Goal: Check status

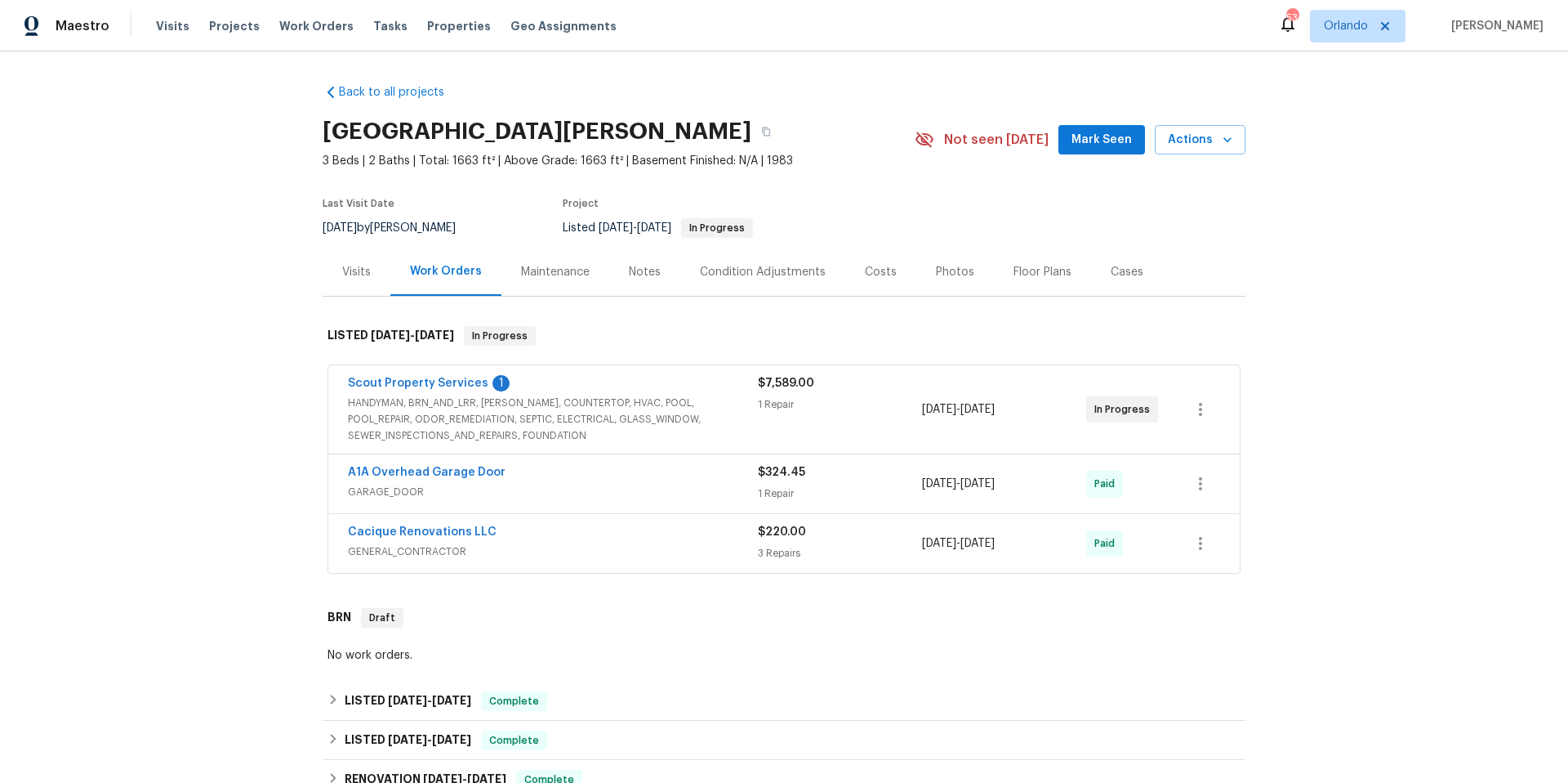
click at [639, 377] on div "Scout Property Services 1" at bounding box center [553, 385] width 410 height 20
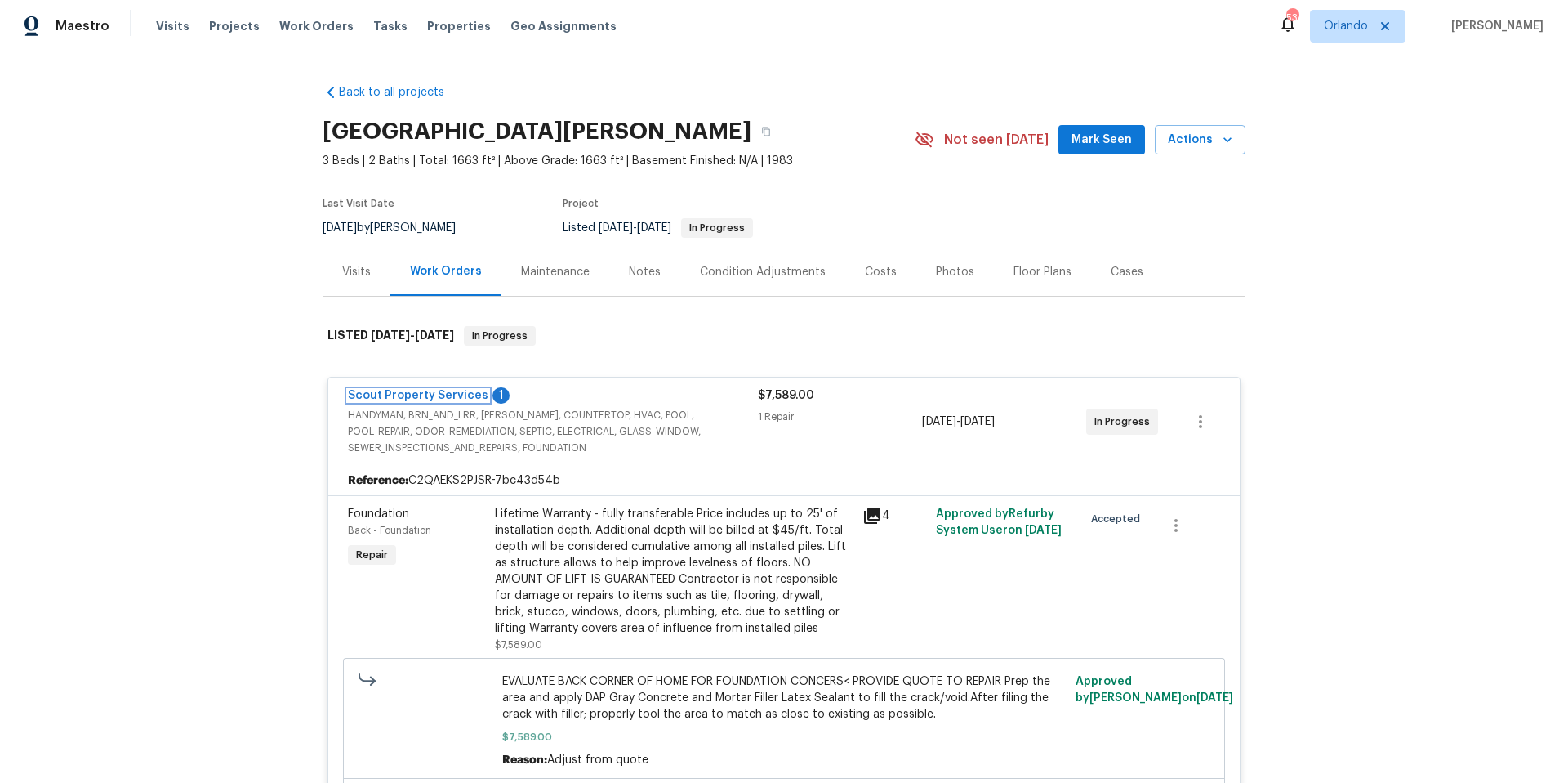
click at [404, 395] on link "Scout Property Services" at bounding box center [418, 395] width 141 height 11
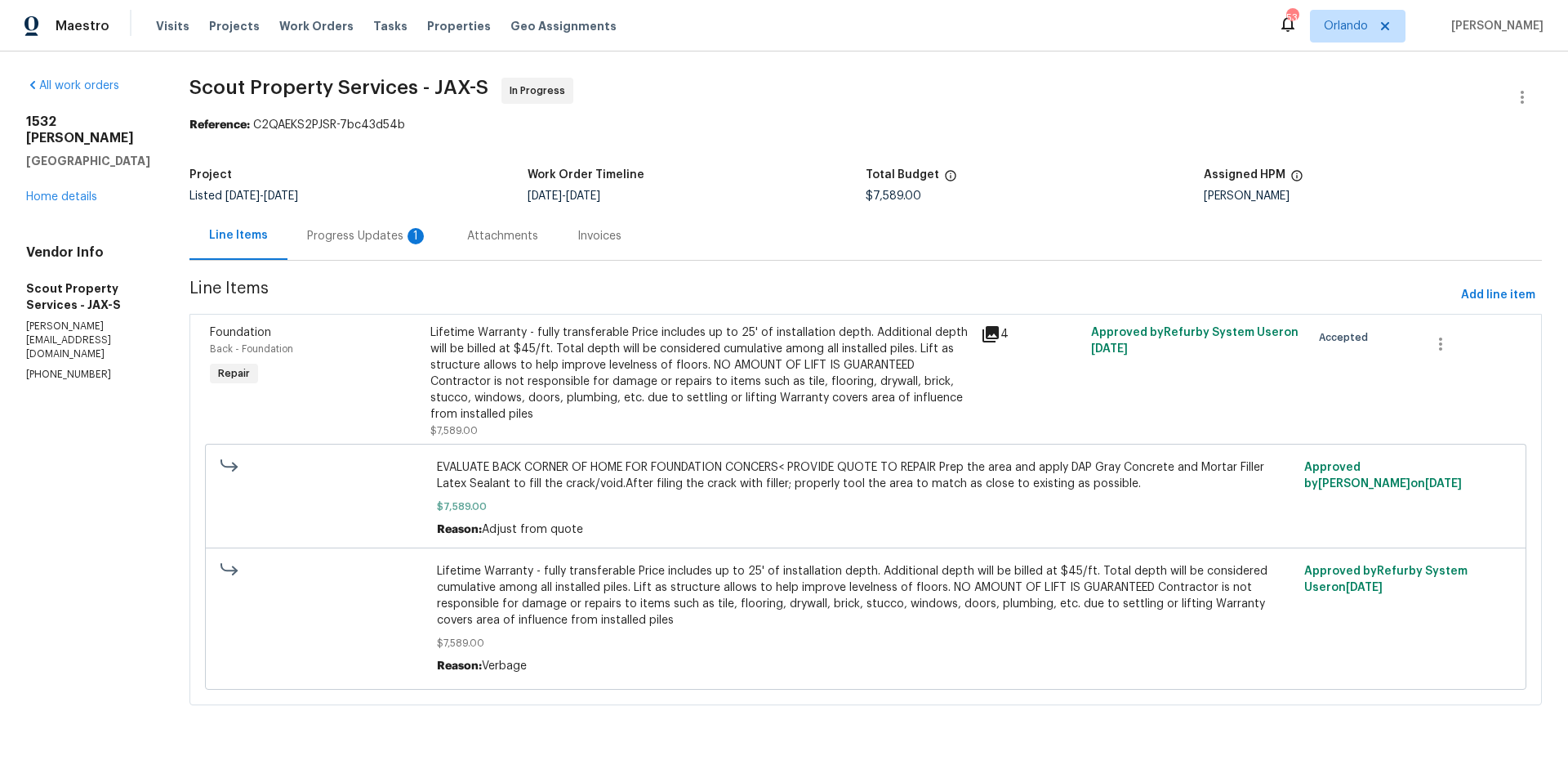
click at [341, 231] on div "Progress Updates 1" at bounding box center [367, 236] width 121 height 16
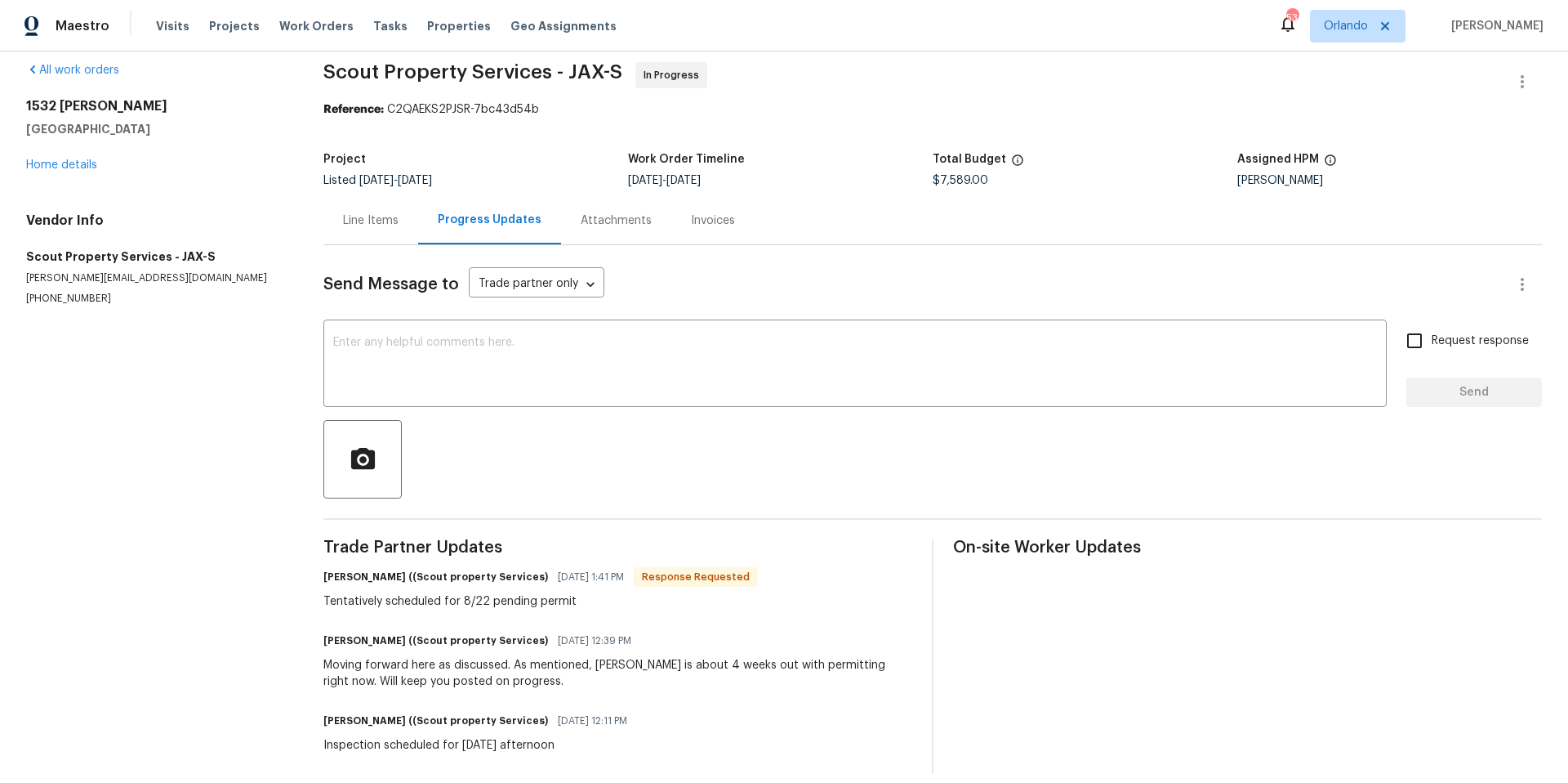
scroll to position [45, 0]
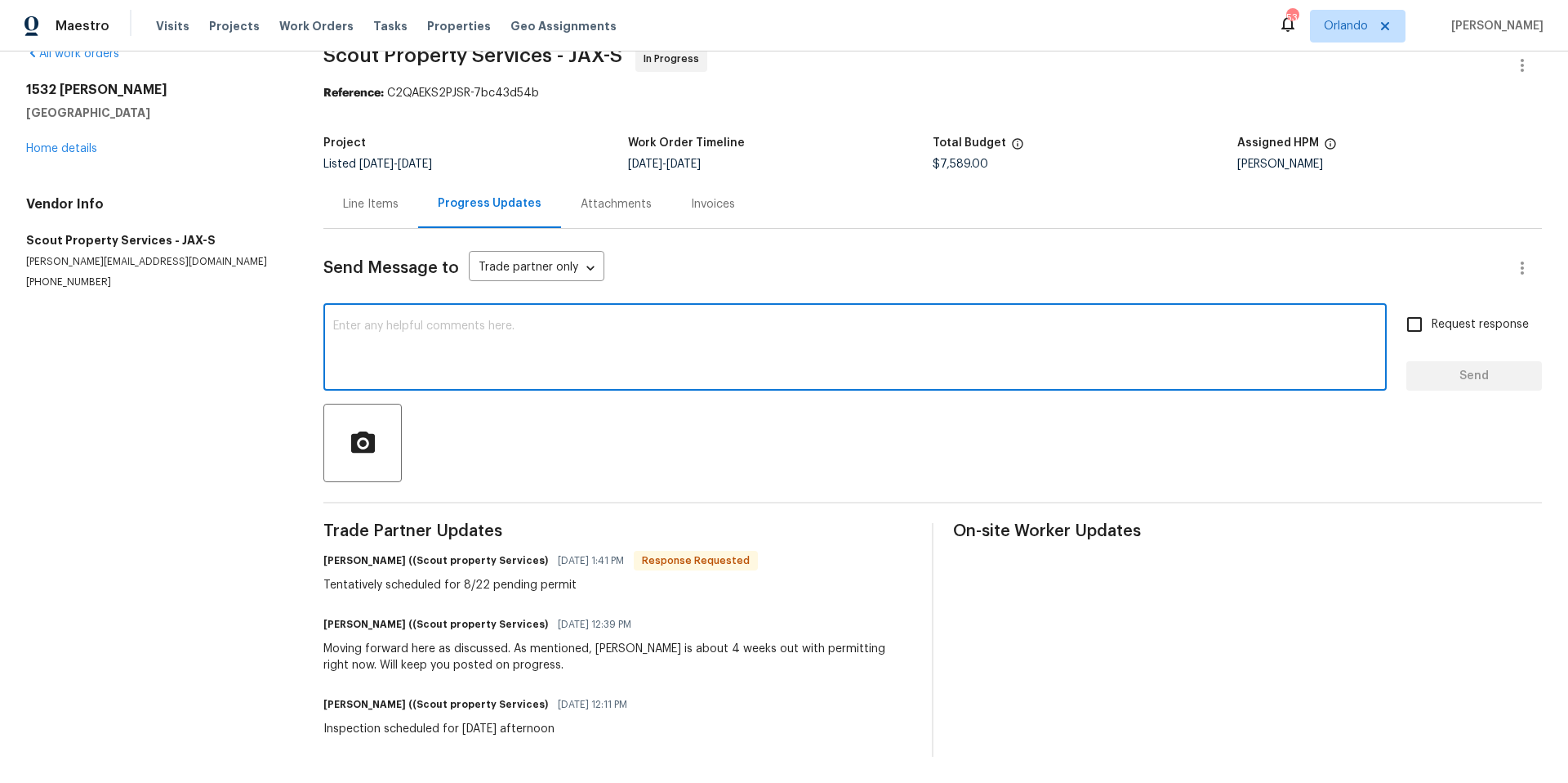
drag, startPoint x: 455, startPoint y: 321, endPoint x: 866, endPoint y: 339, distance: 411.4
click at [456, 321] on textarea at bounding box center [854, 348] width 1043 height 57
type textarea "H"
click at [89, 143] on link "Home details" at bounding box center [61, 148] width 71 height 11
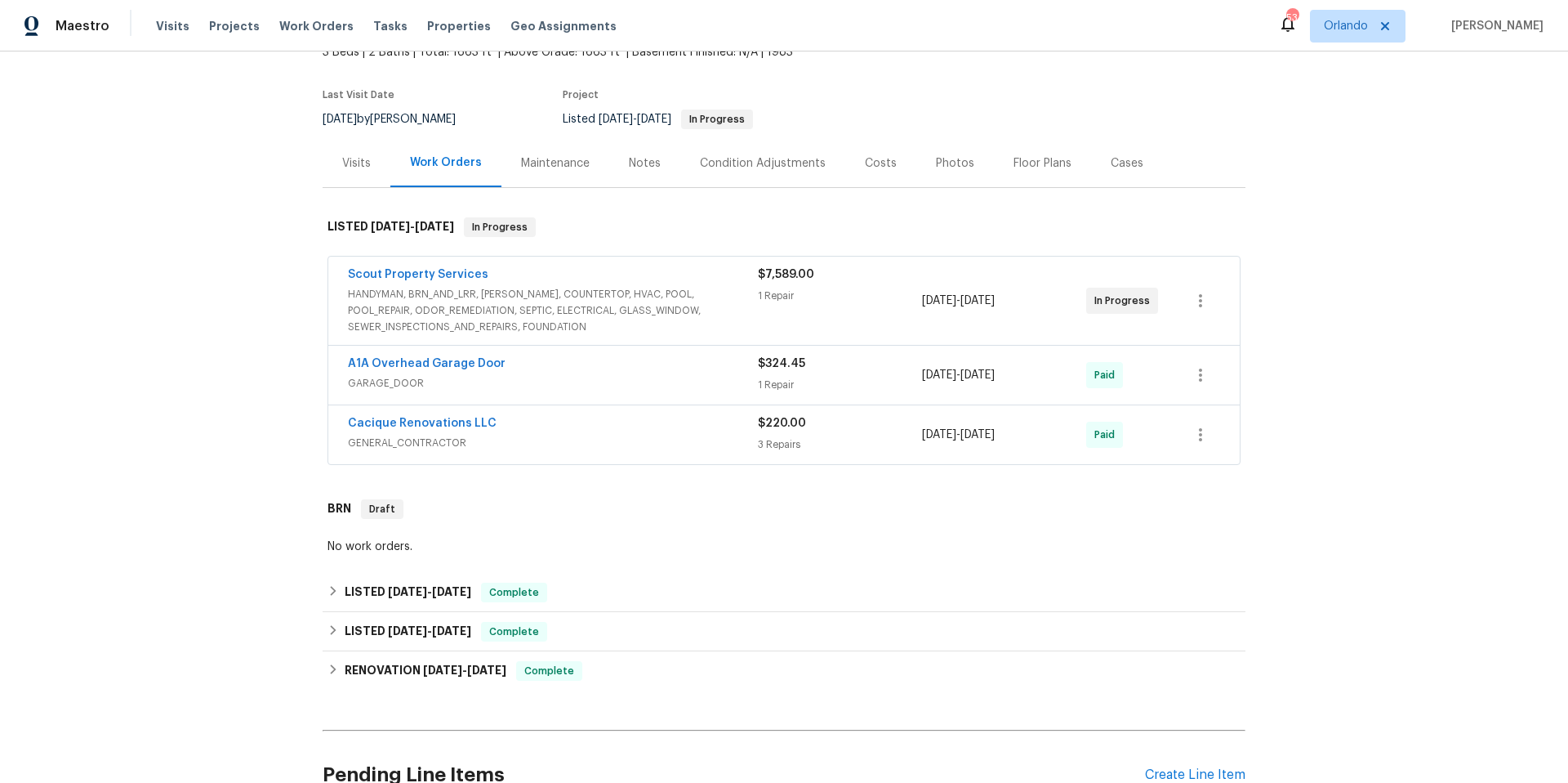
scroll to position [241, 0]
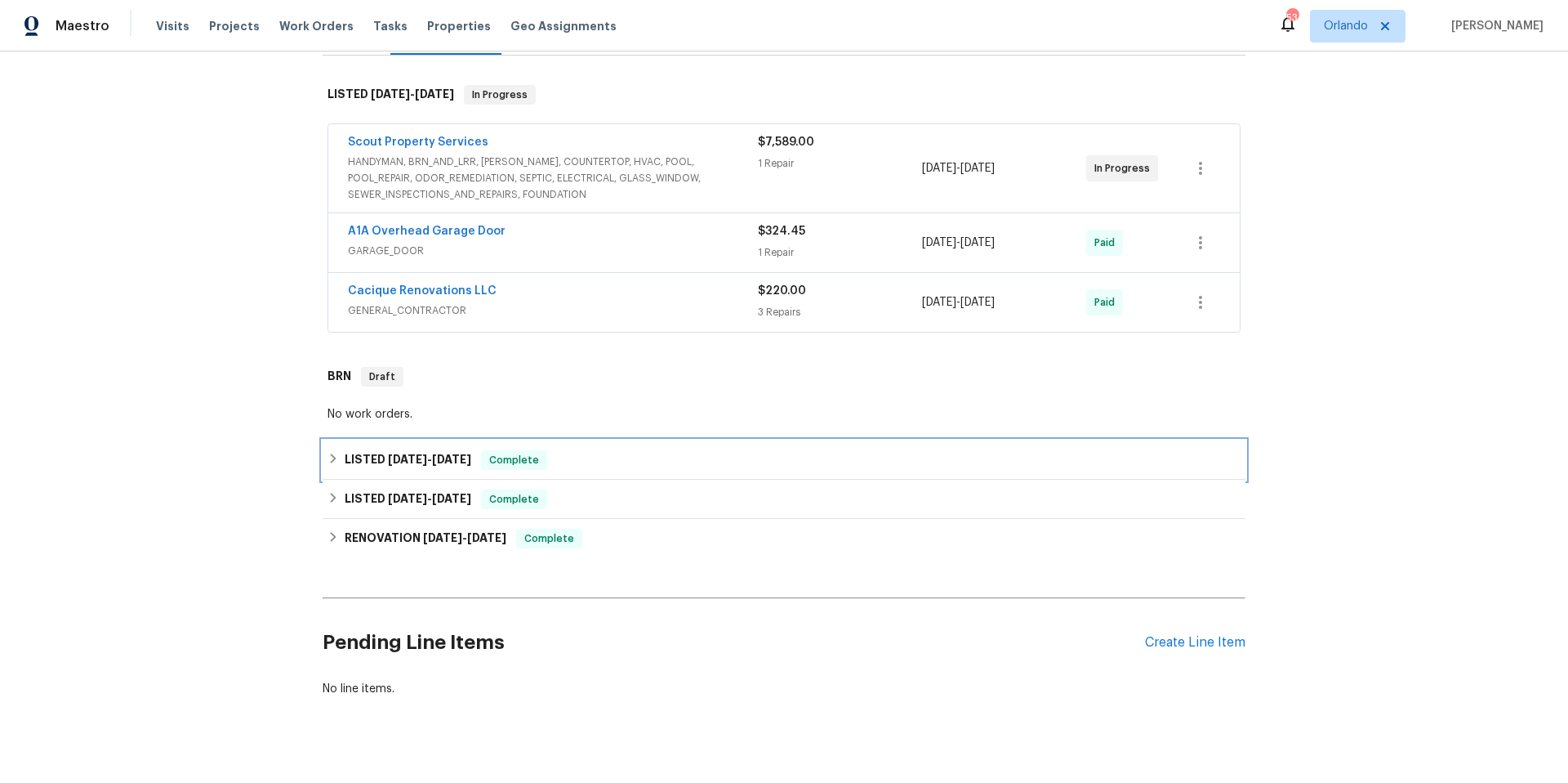
click at [614, 457] on div "LISTED [DATE] - [DATE] Complete" at bounding box center [784, 460] width 912 height 20
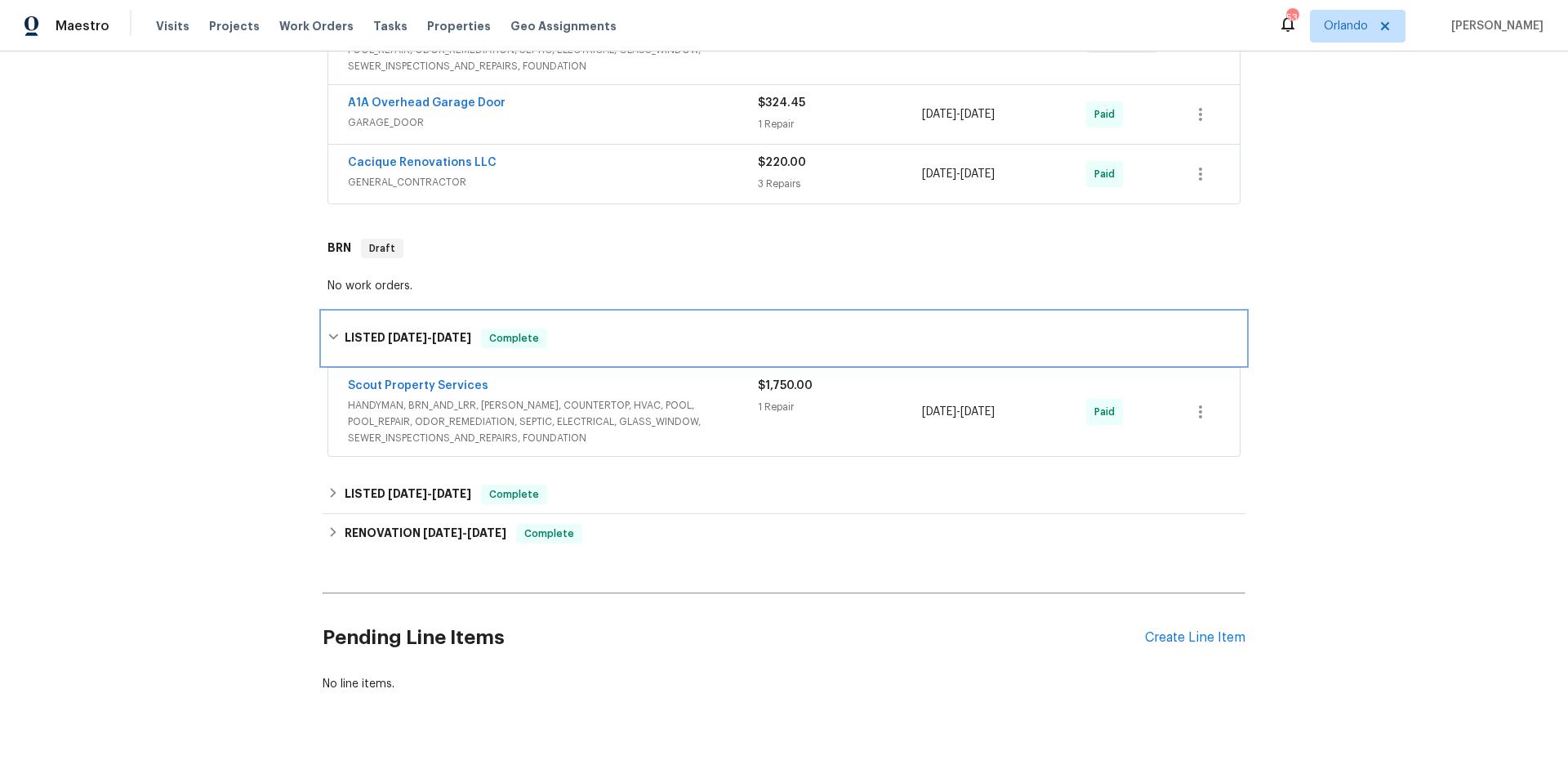
scroll to position [402, 0]
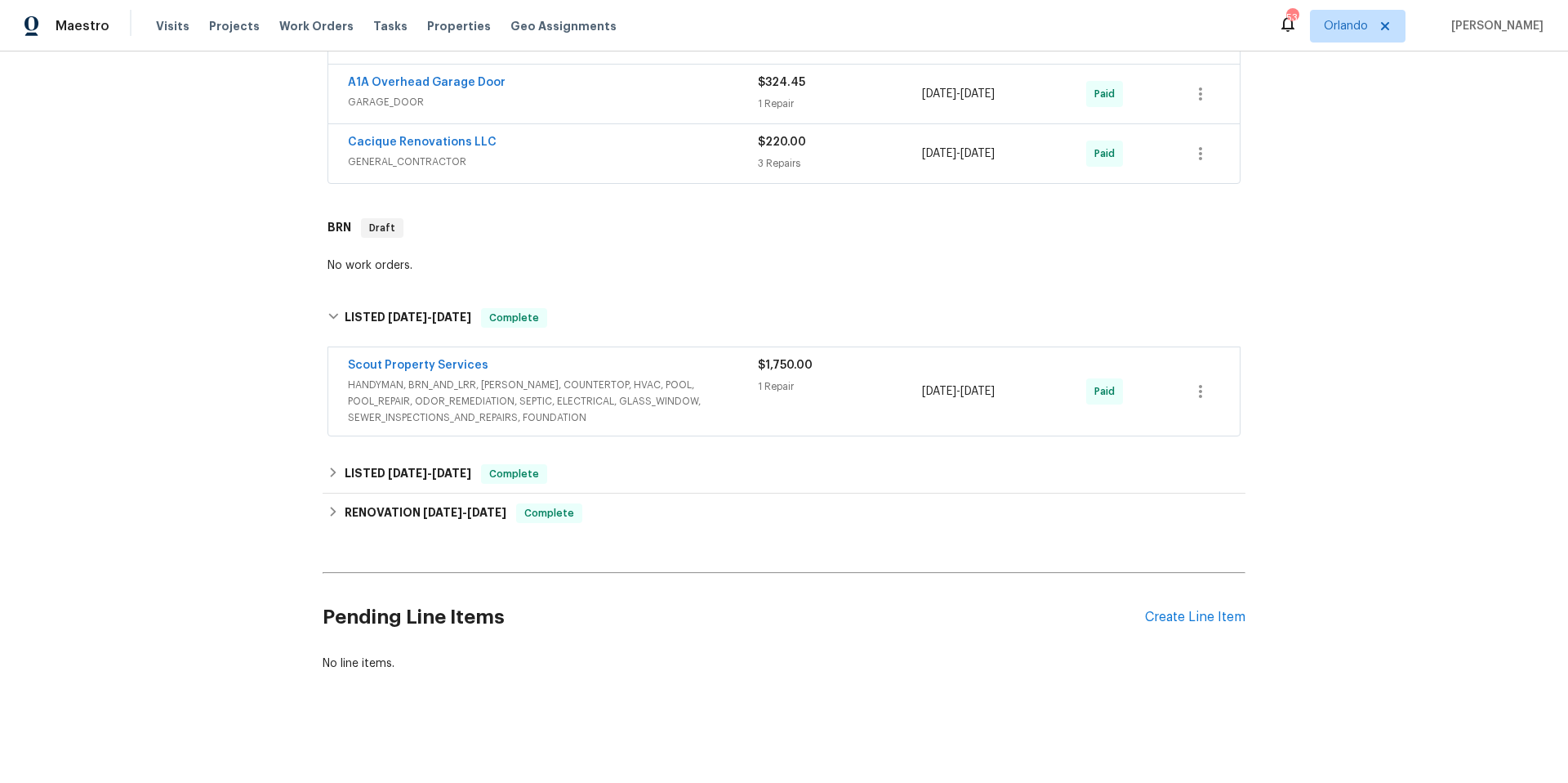
click at [722, 382] on span "HANDYMAN, BRN_AND_LRR, [PERSON_NAME], COUNTERTOP, HVAC, POOL, POOL_REPAIR, ODOR…" at bounding box center [553, 401] width 410 height 49
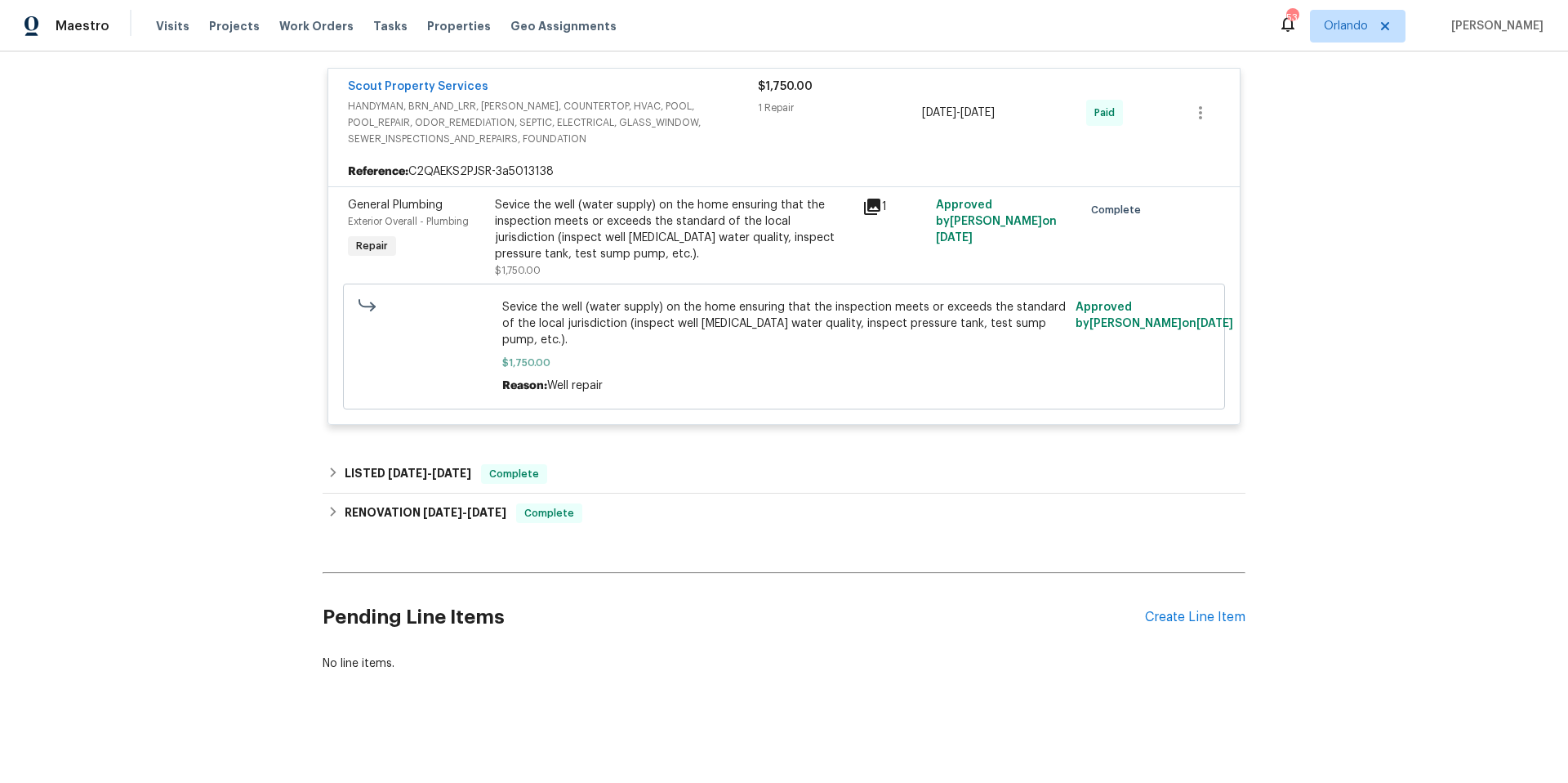
scroll to position [694, 0]
click at [667, 464] on div "LISTED [DATE] - [DATE] Complete" at bounding box center [784, 474] width 912 height 20
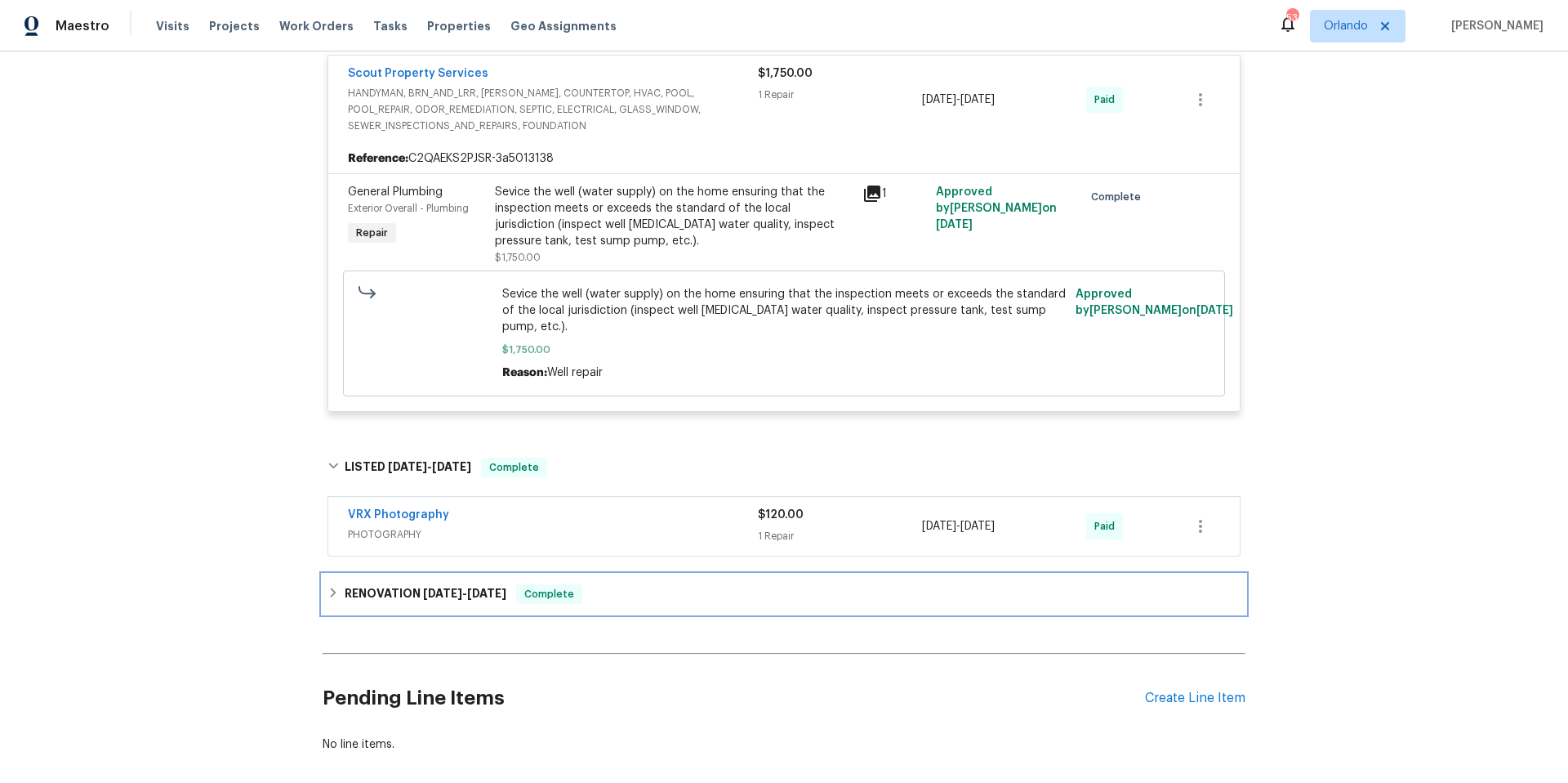
click at [701, 600] on div "RENOVATION [DATE] - [DATE] Complete" at bounding box center [784, 594] width 912 height 20
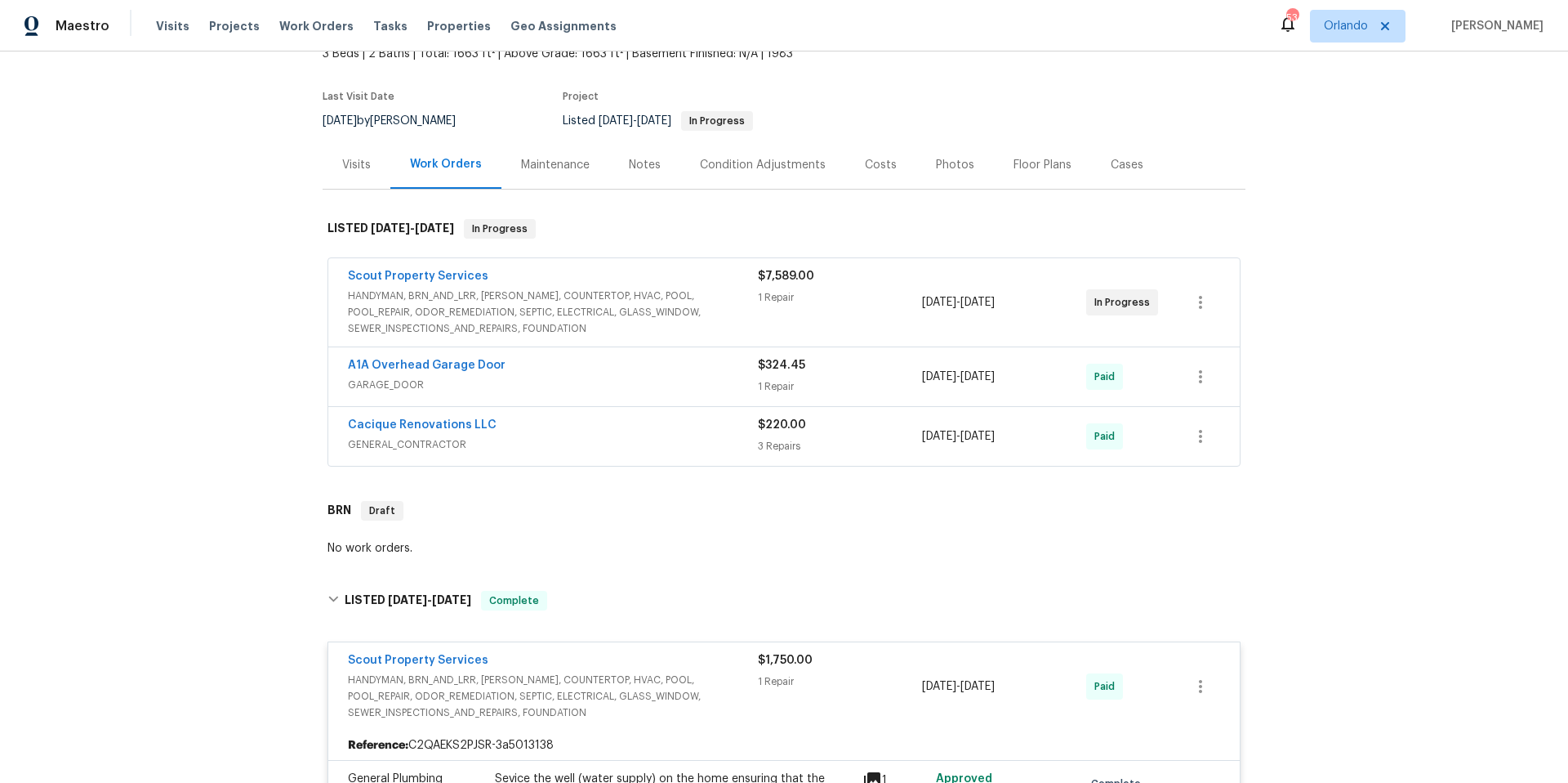
scroll to position [0, 0]
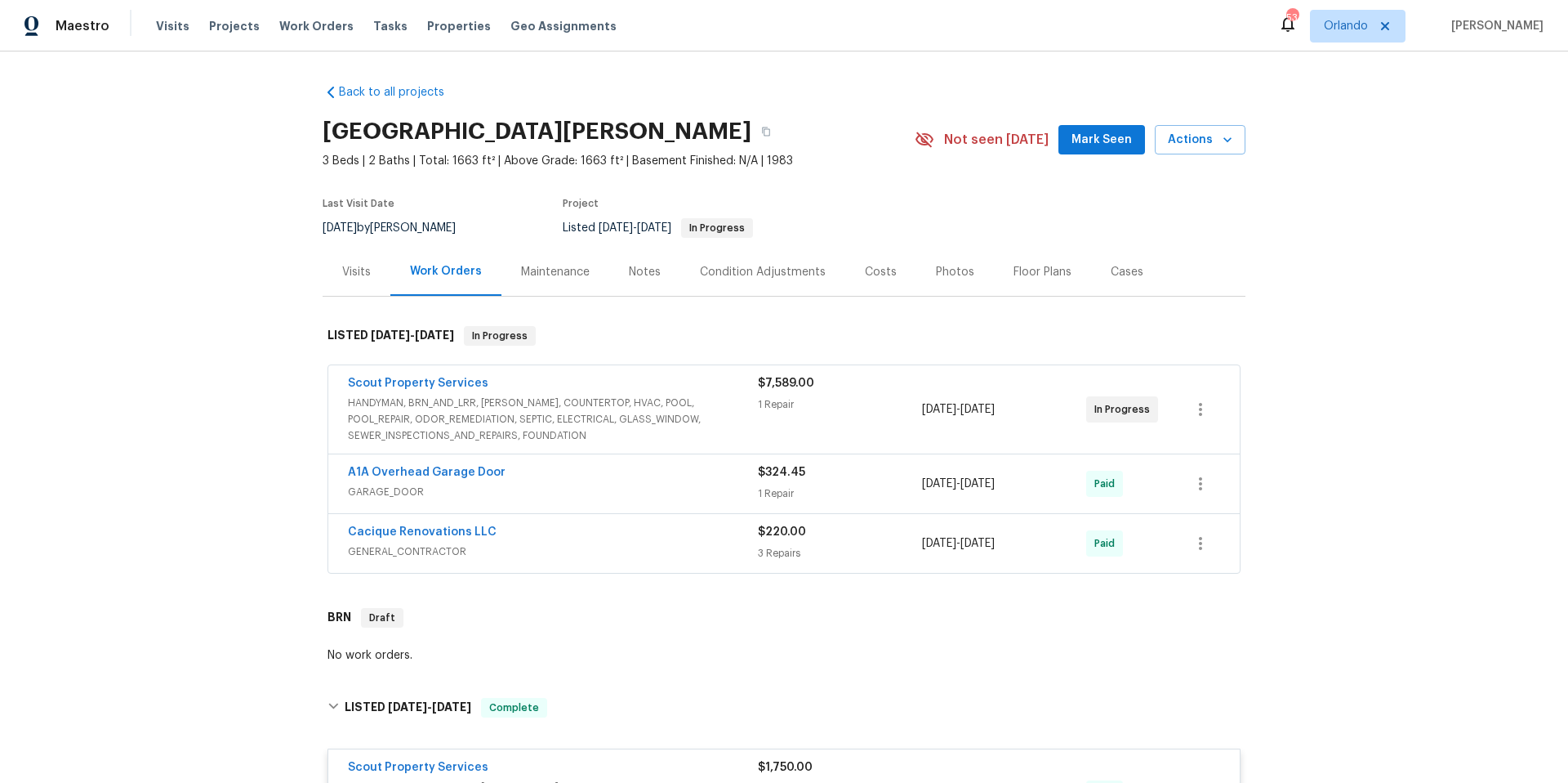
click at [1029, 275] on div "Floor Plans" at bounding box center [1042, 272] width 58 height 16
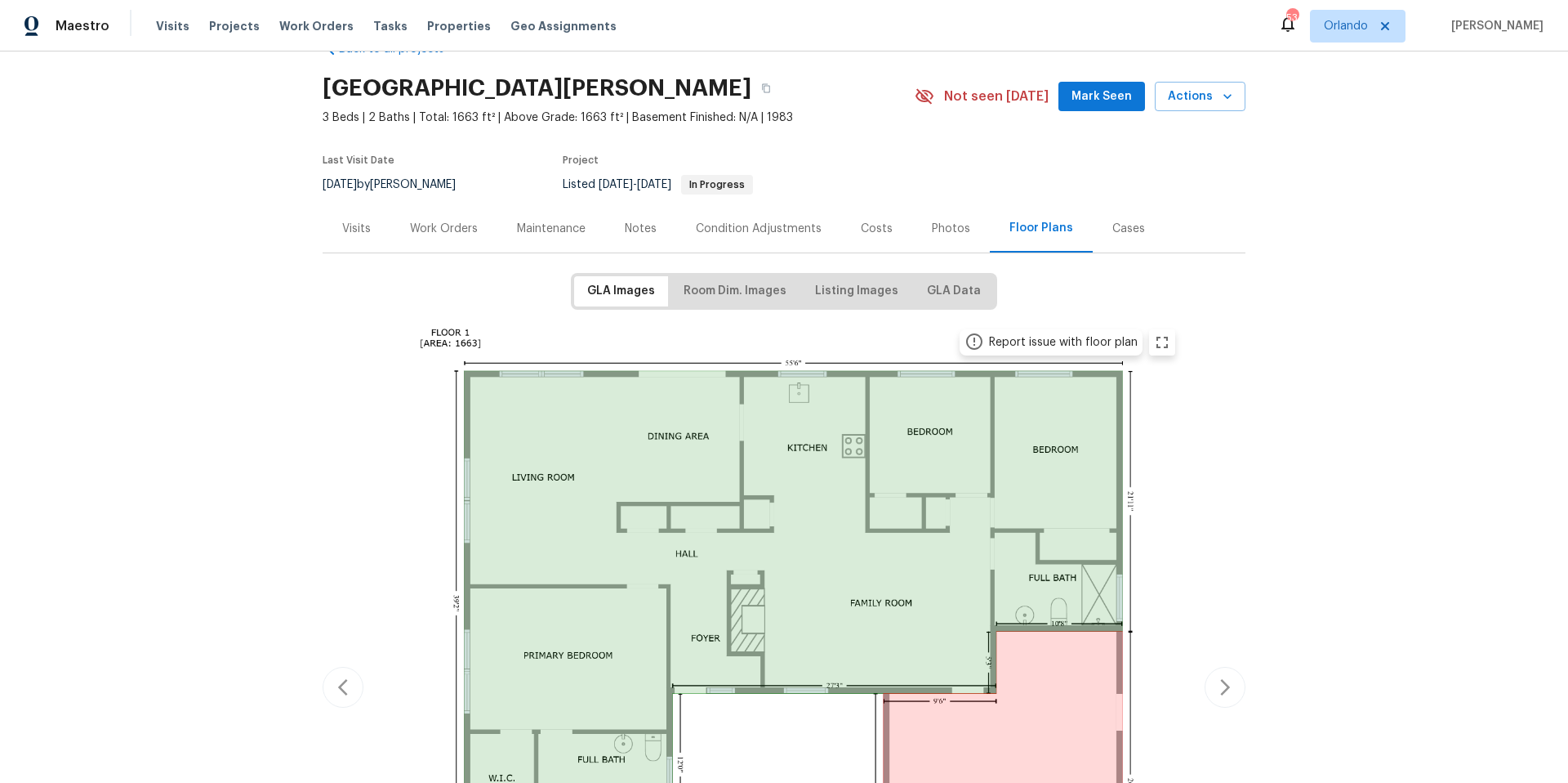
scroll to position [63, 0]
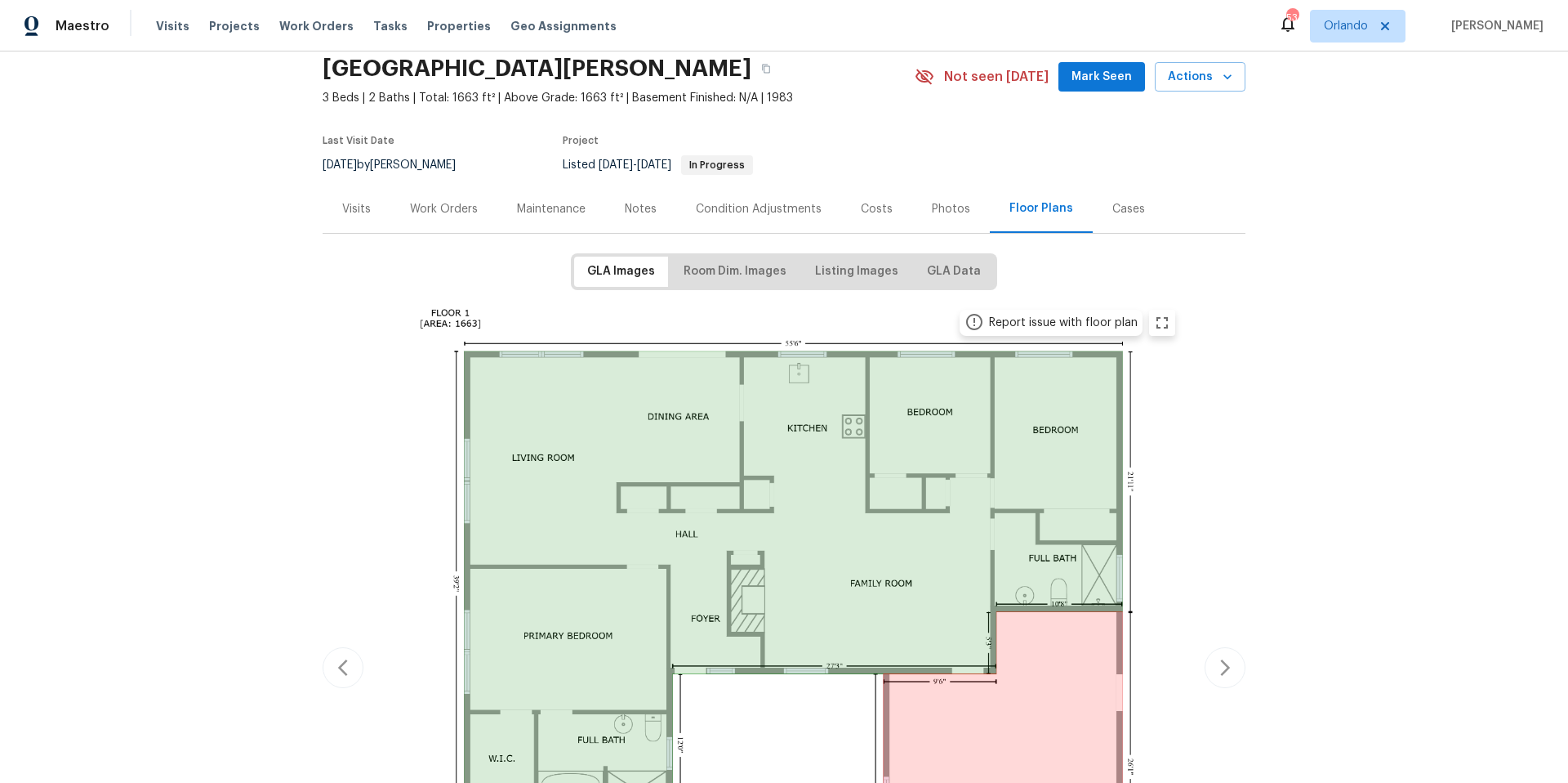
click at [447, 213] on div "Work Orders" at bounding box center [444, 209] width 68 height 16
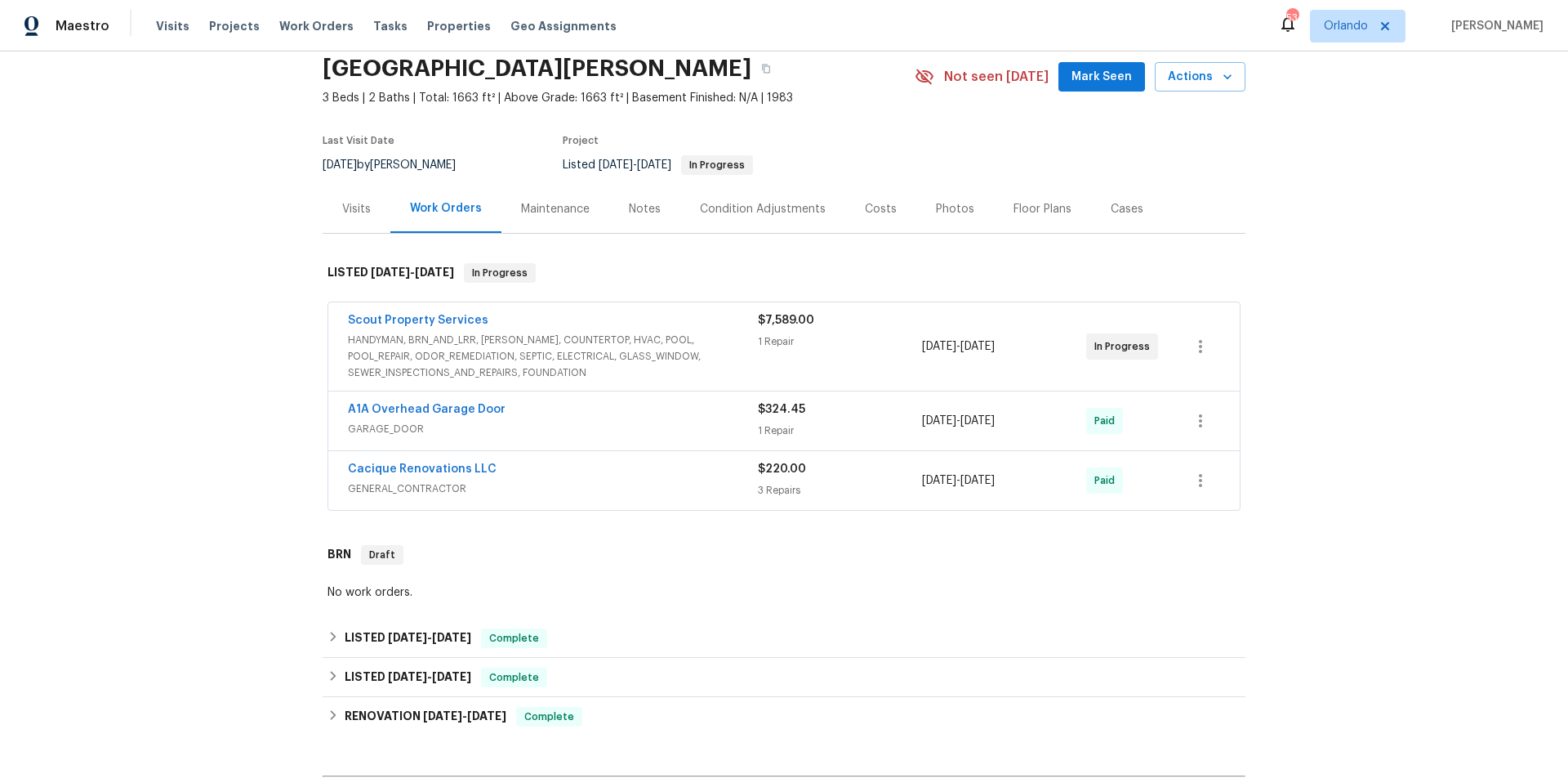
click at [611, 498] on div "Cacique Renovations LLC GENERAL_CONTRACTOR" at bounding box center [553, 480] width 410 height 39
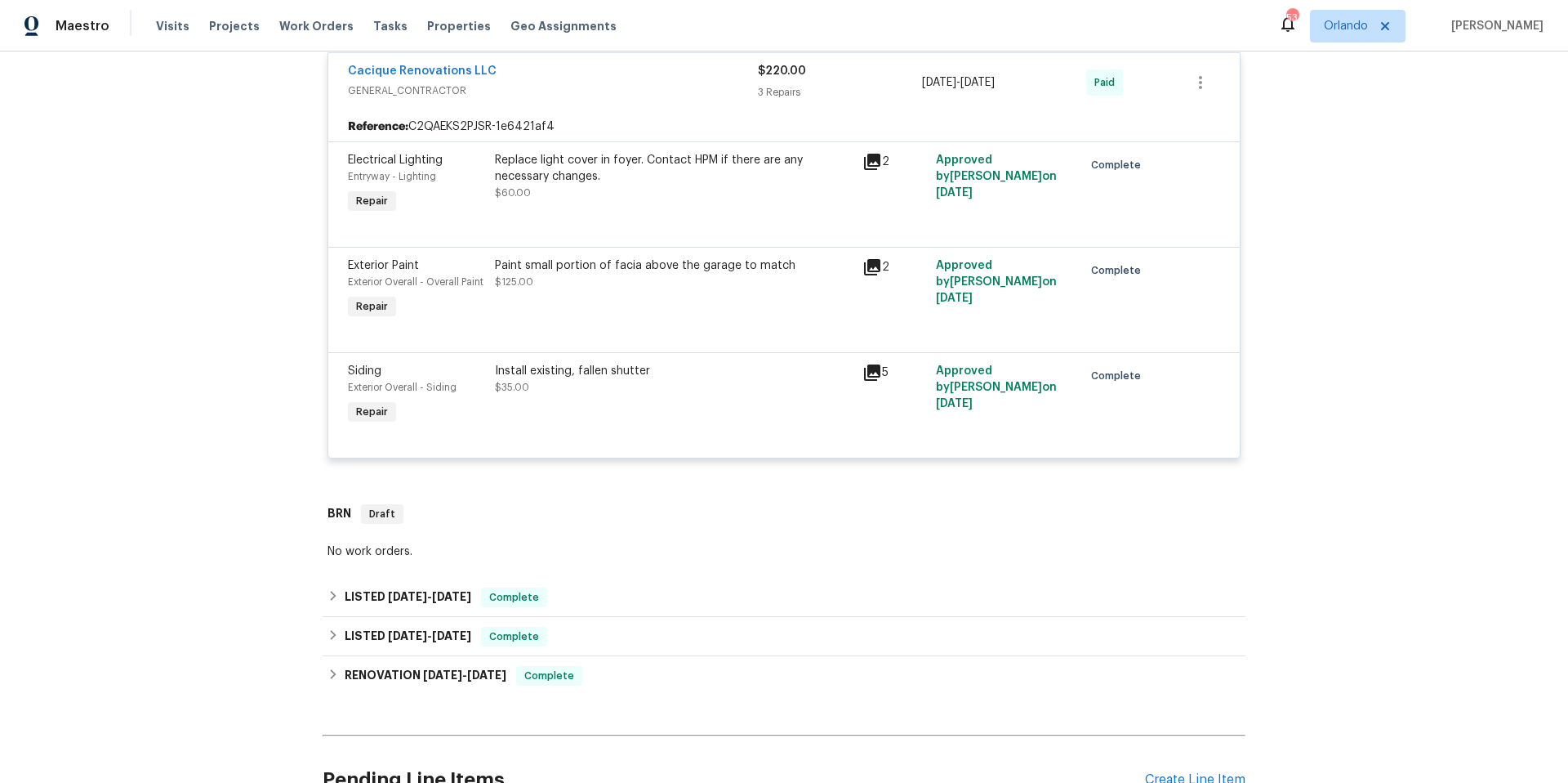
scroll to position [648, 0]
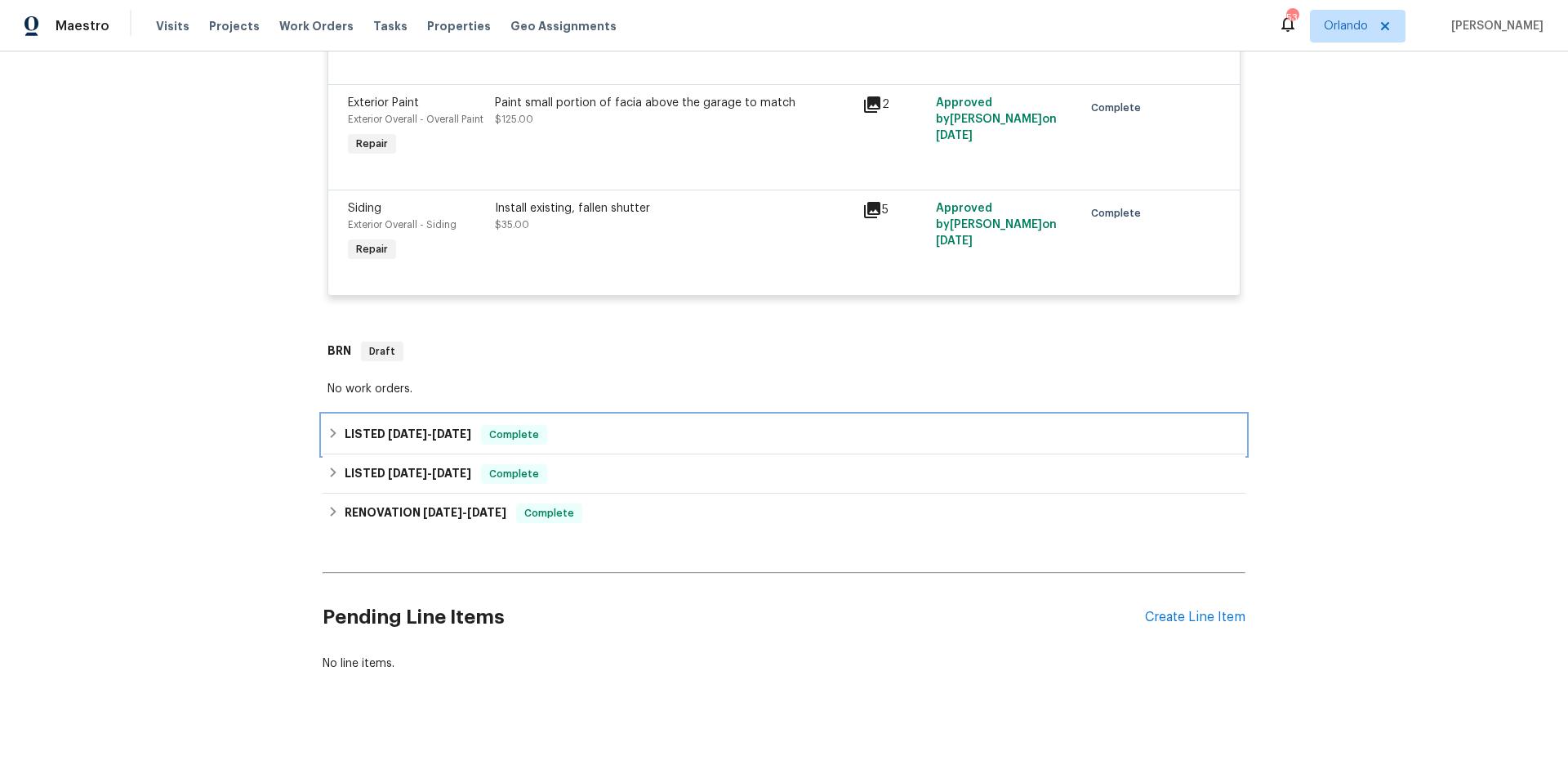
click at [602, 425] on div "LISTED [DATE] - [DATE] Complete" at bounding box center [784, 435] width 912 height 20
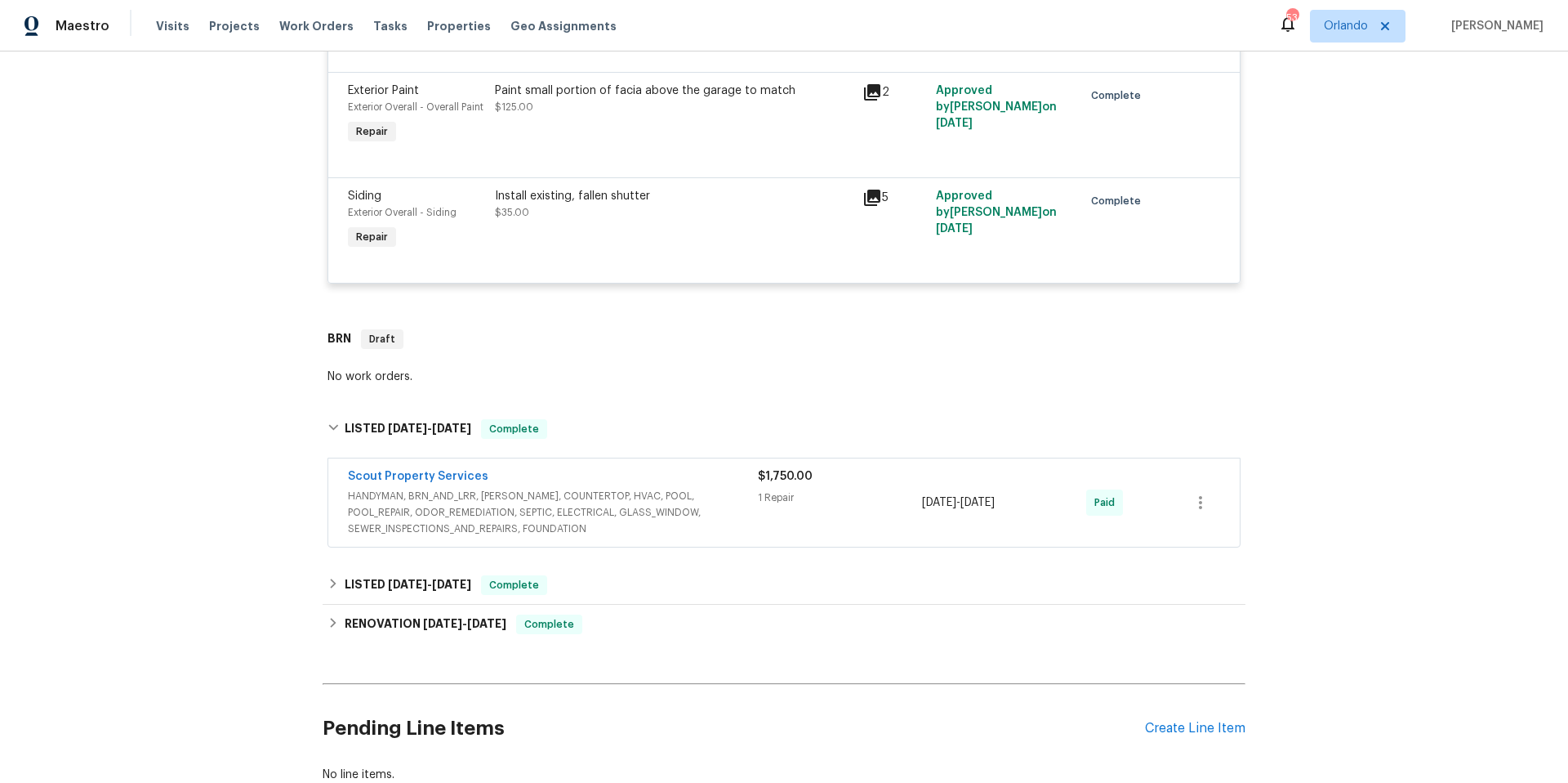
click at [718, 512] on span "HANDYMAN, BRN_AND_LRR, [PERSON_NAME], COUNTERTOP, HVAC, POOL, POOL_REPAIR, ODOR…" at bounding box center [553, 512] width 410 height 49
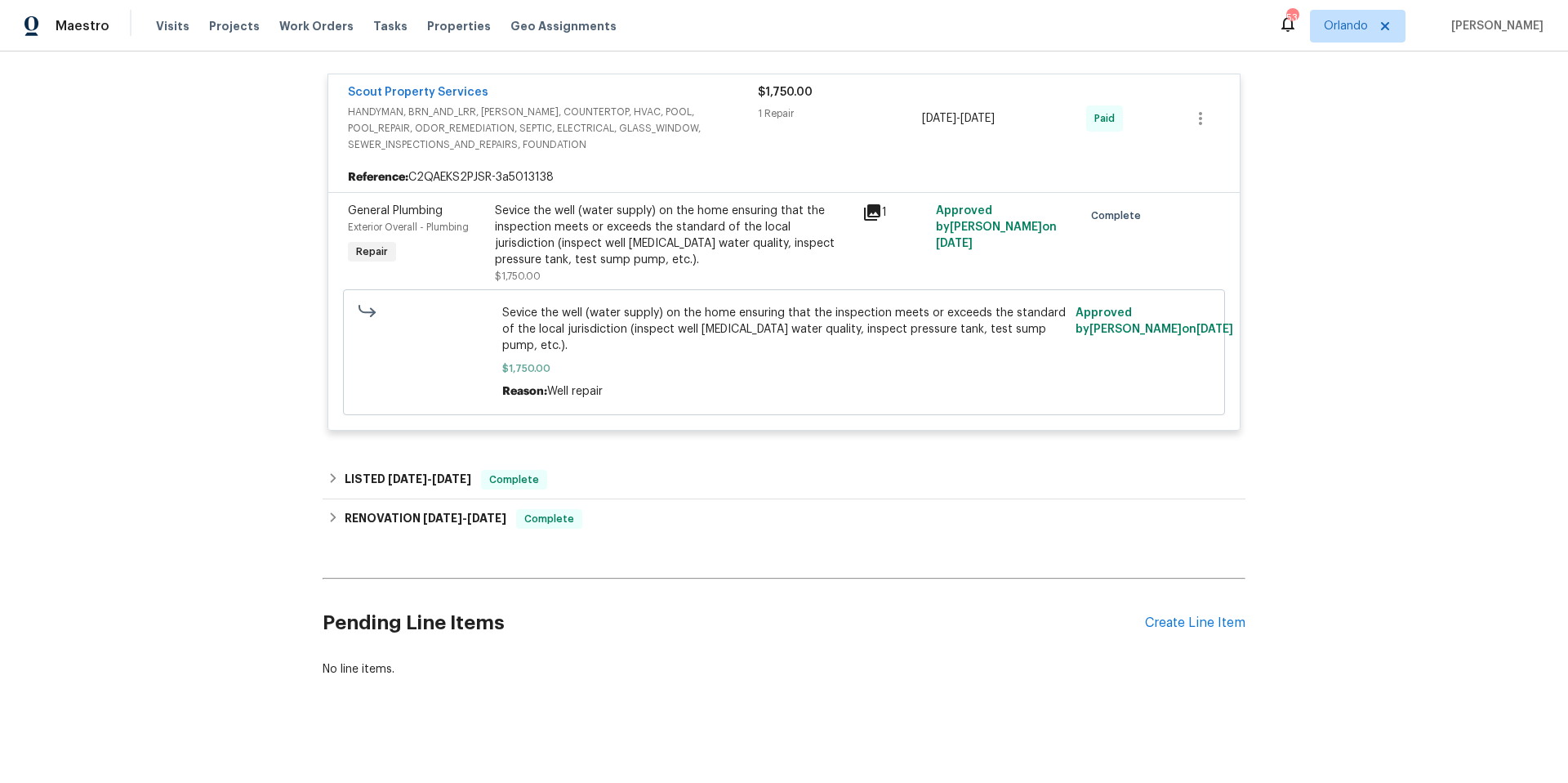
scroll to position [1045, 0]
click at [650, 490] on div "LISTED [DATE] - [DATE] Complete" at bounding box center [784, 478] width 922 height 39
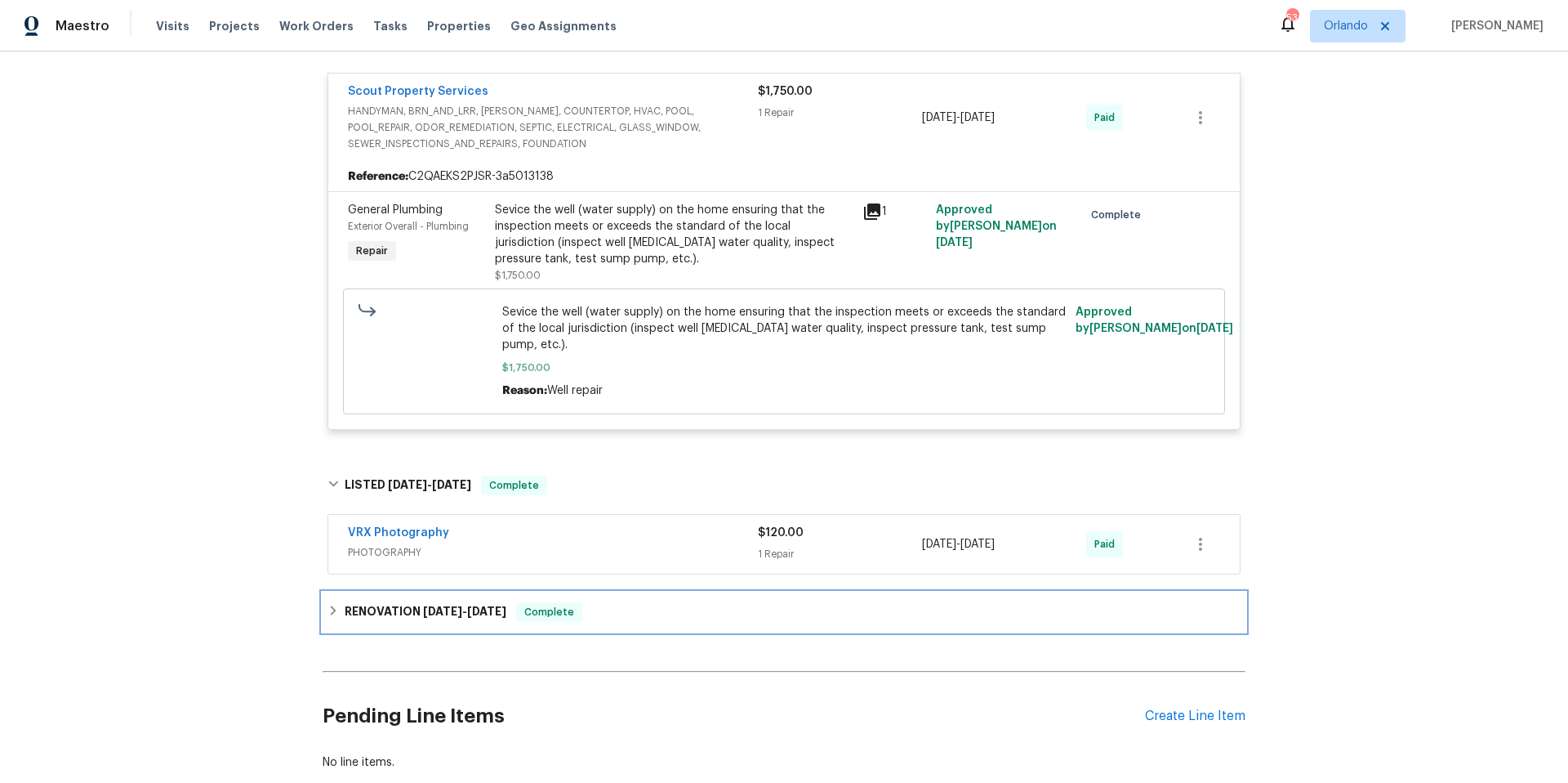
click at [679, 600] on div "RENOVATION [DATE] - [DATE] Complete" at bounding box center [784, 611] width 922 height 39
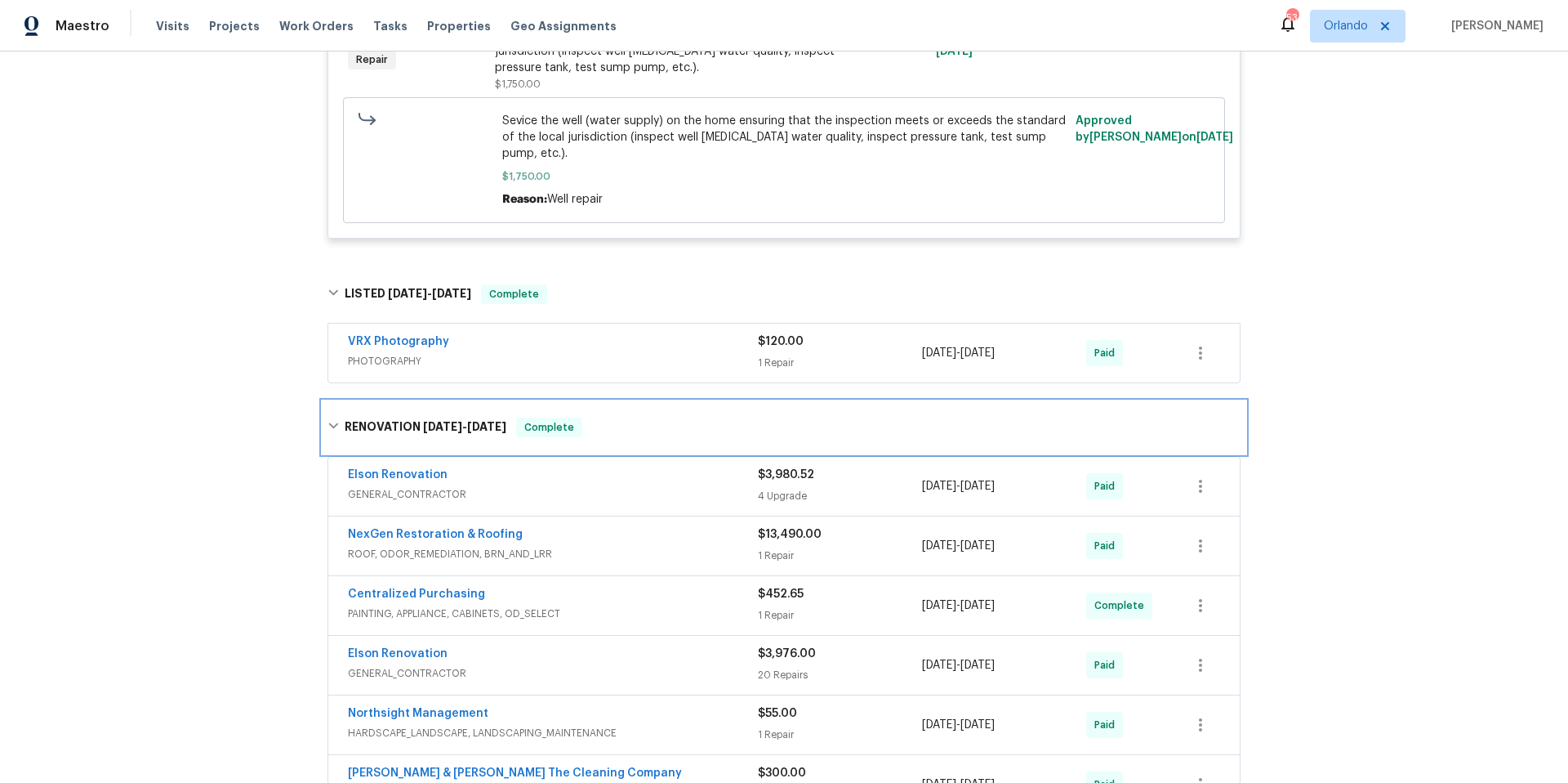
scroll to position [1359, 0]
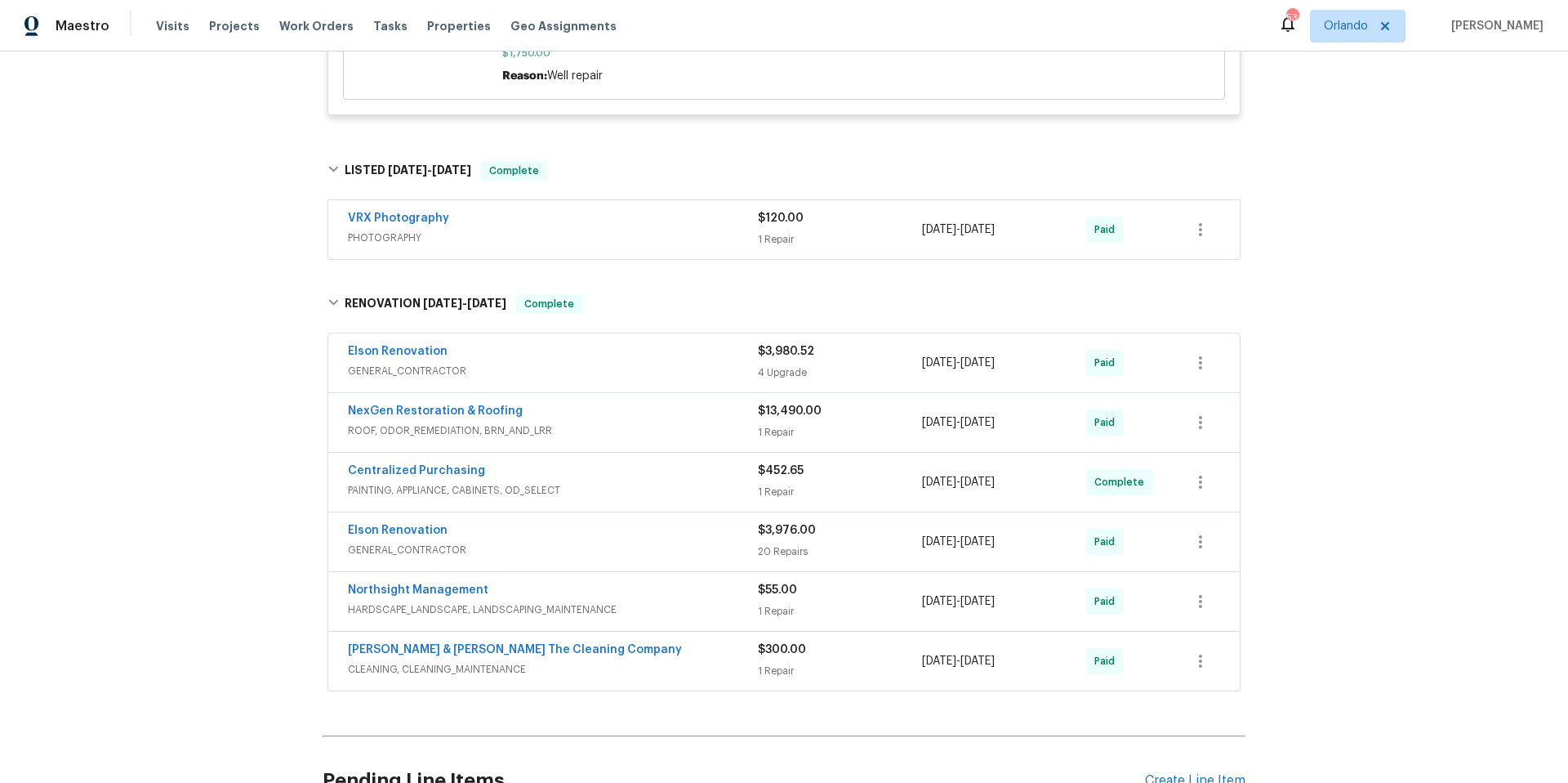
click at [685, 548] on span "GENERAL_CONTRACTOR" at bounding box center [553, 550] width 410 height 16
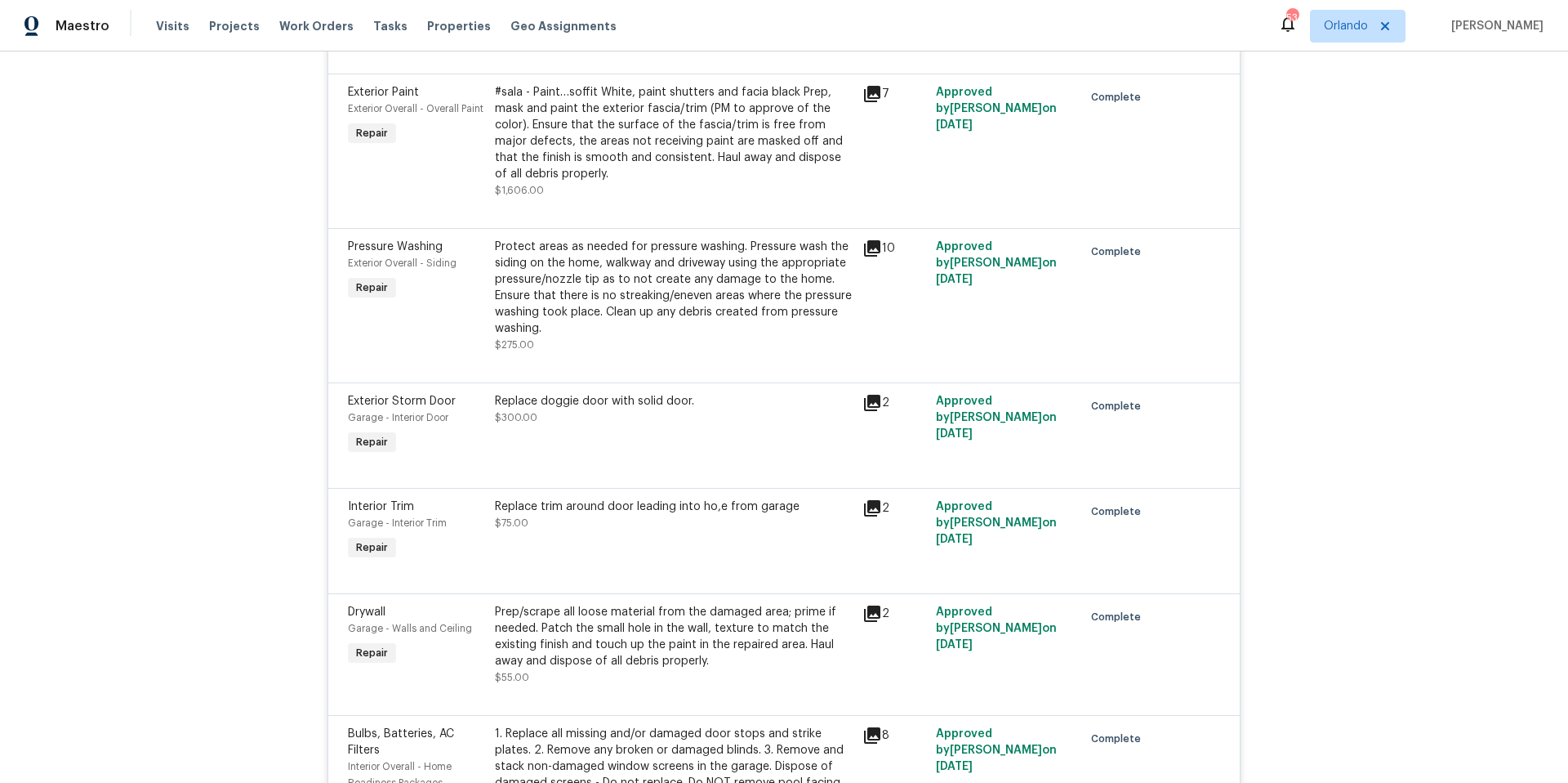
scroll to position [2761, 0]
